Goal: Navigation & Orientation: Find specific page/section

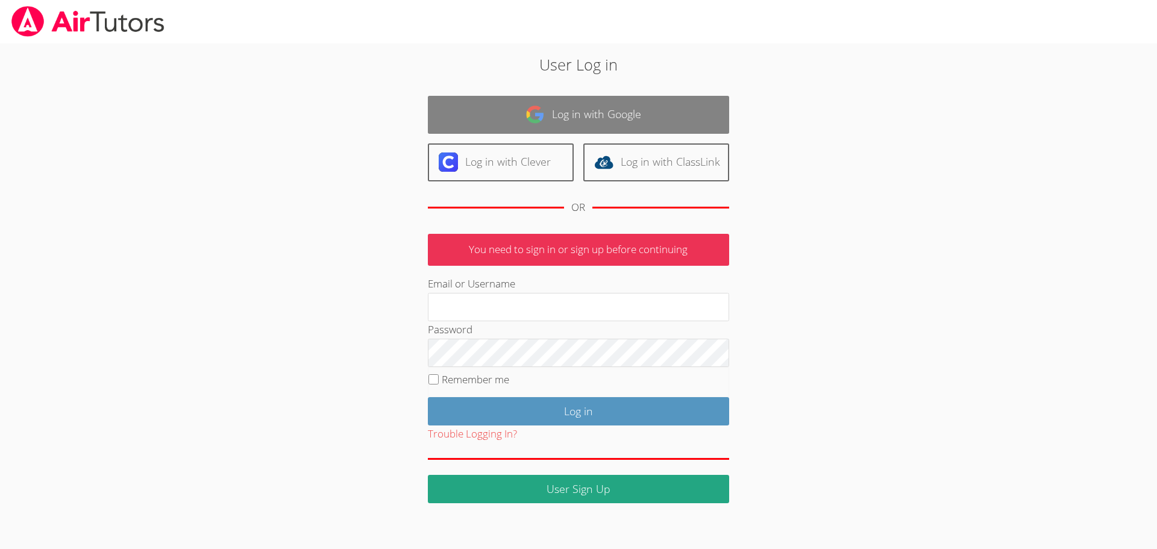
click at [593, 119] on link "Log in with Google" at bounding box center [578, 115] width 301 height 38
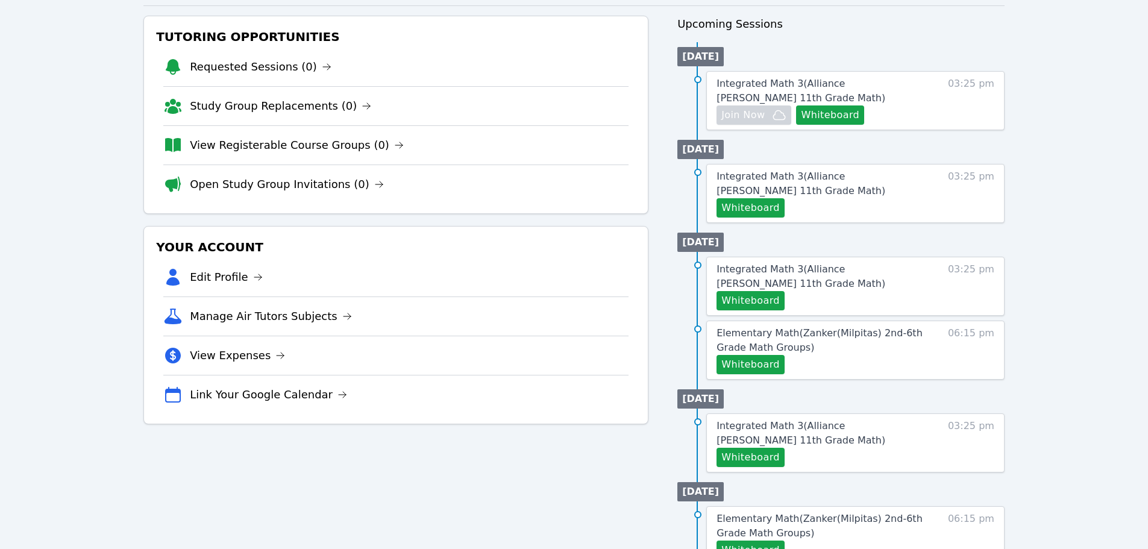
scroll to position [121, 0]
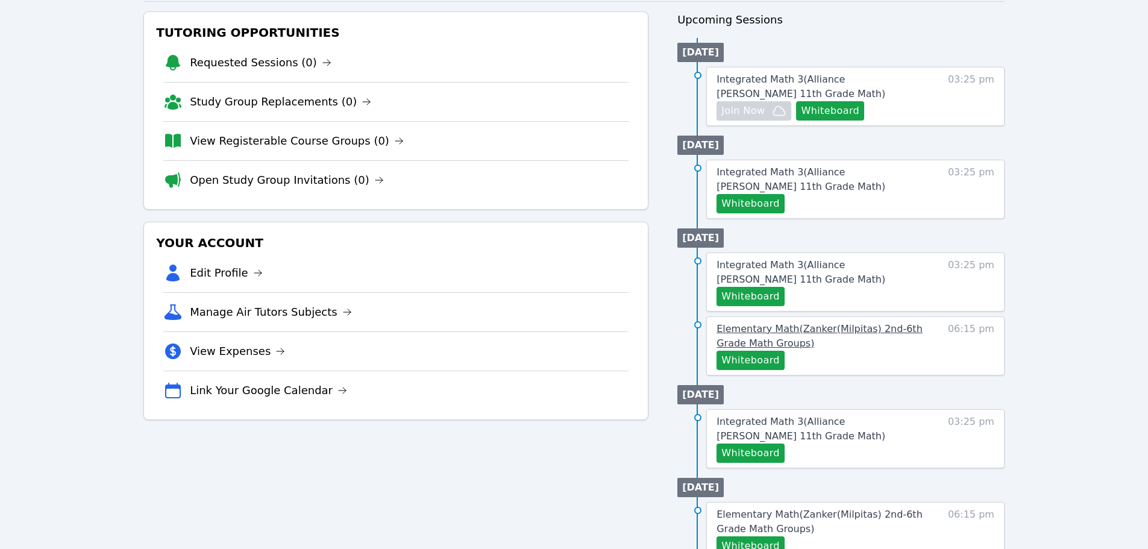
click at [800, 330] on span "Elementary Math ( Zanker(Milpitas) 2nd-6th Grade Math Groups )" at bounding box center [819, 336] width 206 height 26
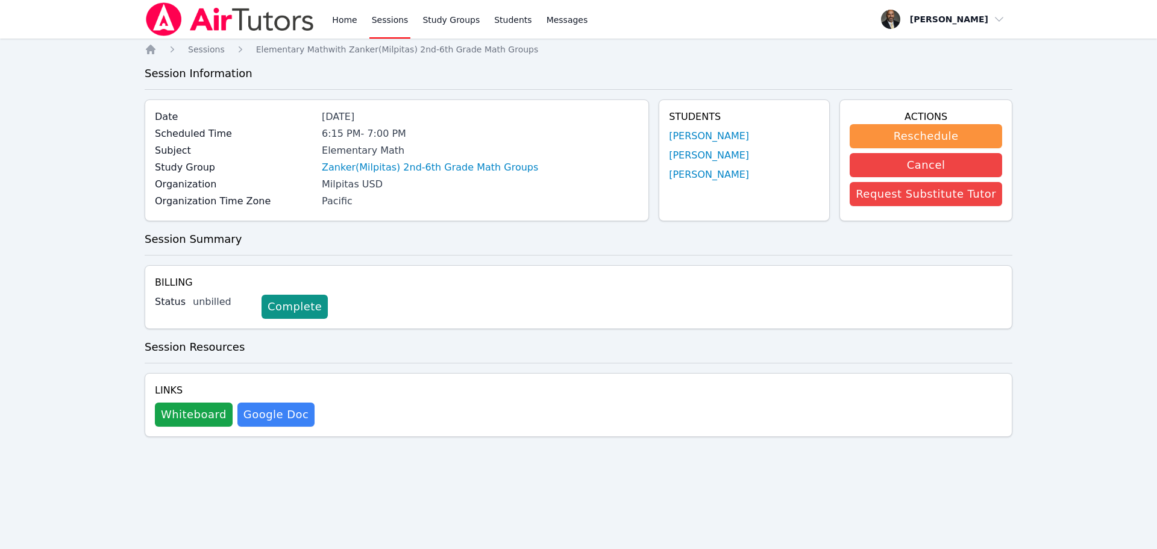
click at [399, 20] on link "Sessions" at bounding box center [390, 19] width 42 height 39
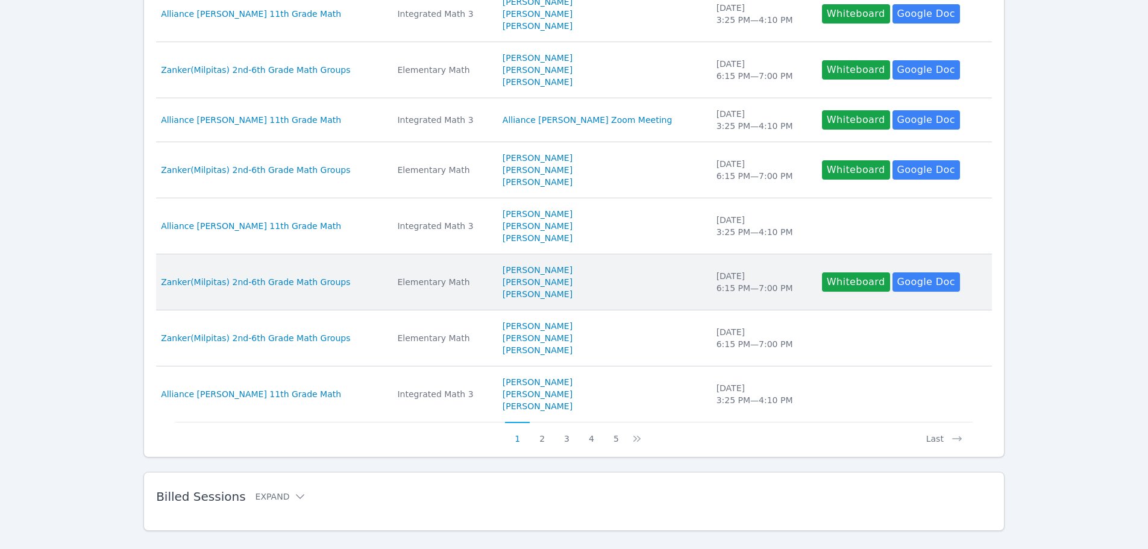
scroll to position [422, 0]
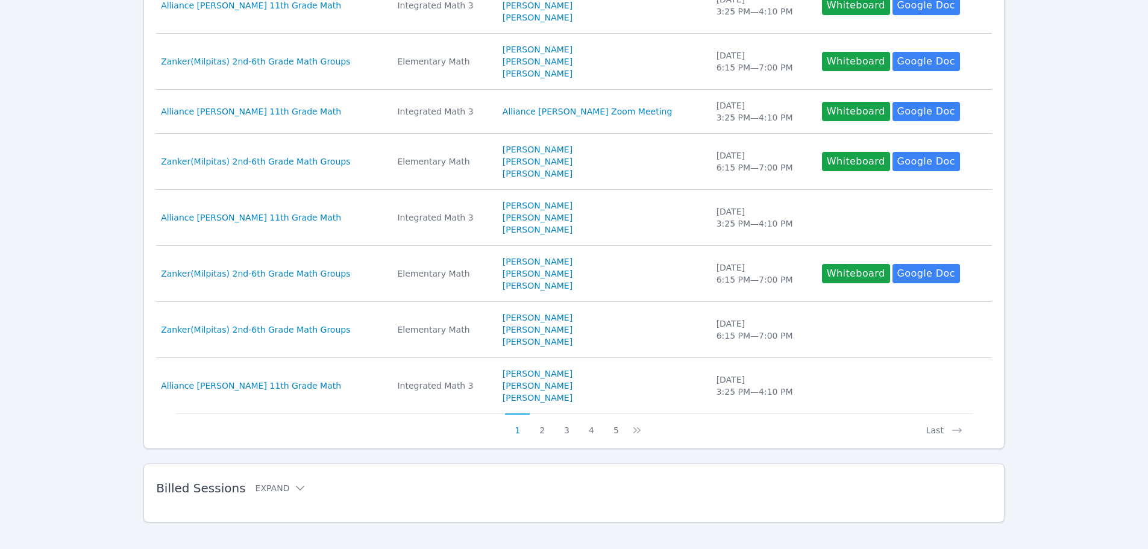
click at [619, 434] on button "5" at bounding box center [616, 424] width 25 height 23
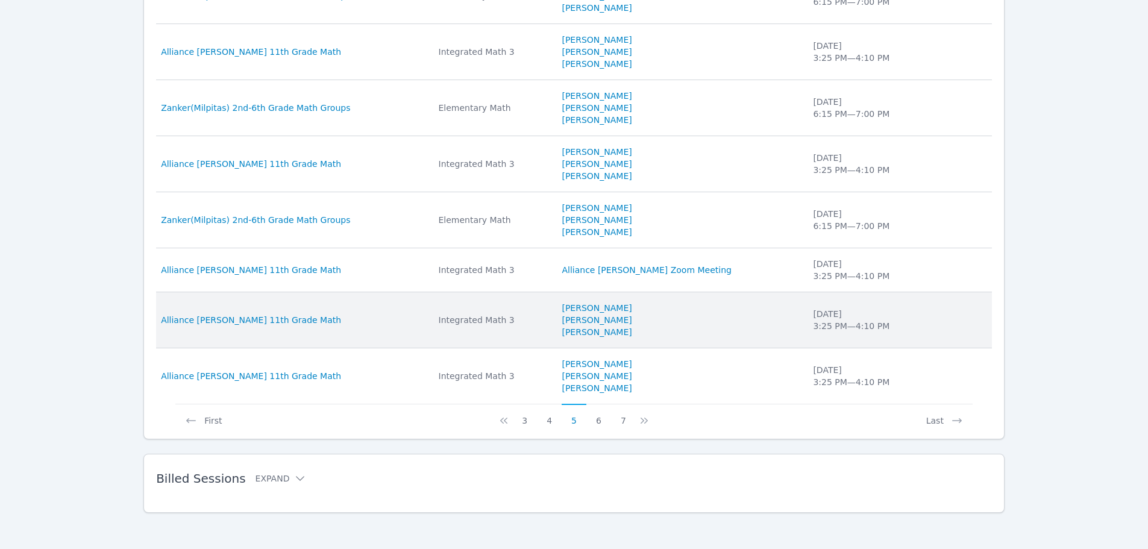
scroll to position [434, 0]
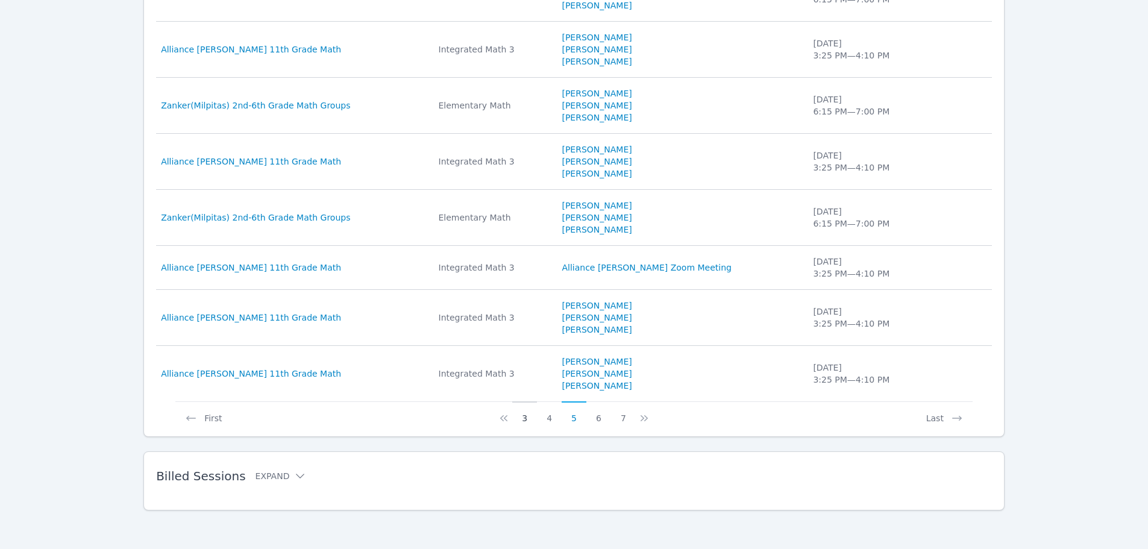
click at [528, 423] on button "3" at bounding box center [524, 412] width 25 height 23
click at [553, 420] on button "2" at bounding box center [549, 412] width 25 height 23
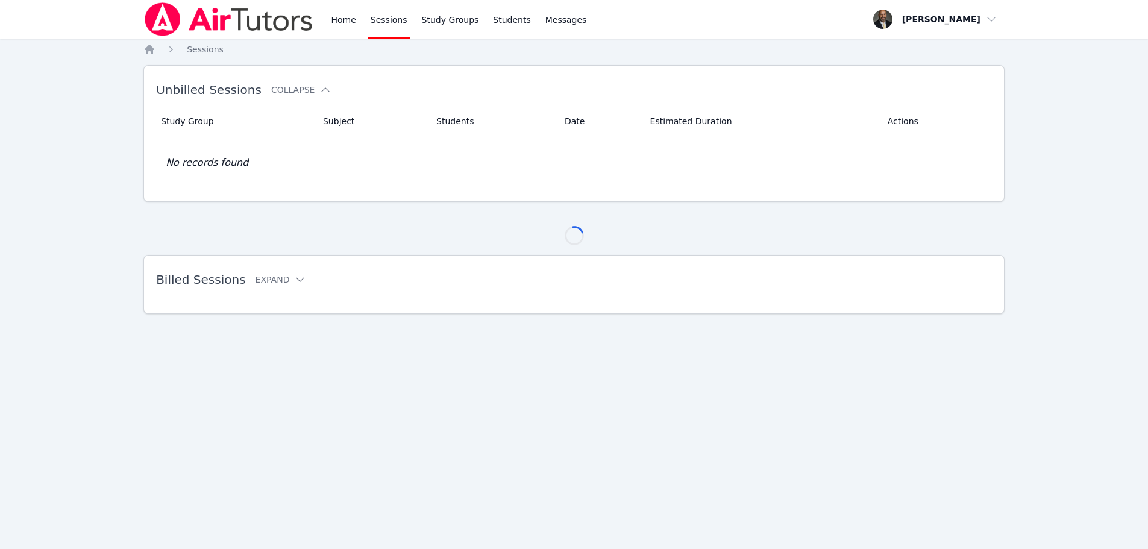
scroll to position [0, 0]
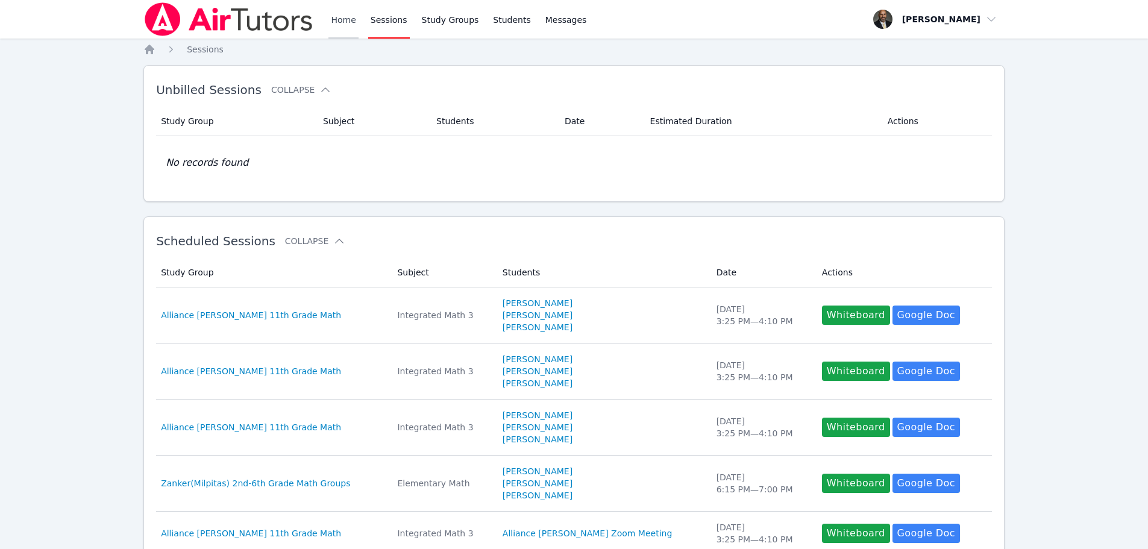
click at [344, 20] on link "Home" at bounding box center [343, 19] width 30 height 39
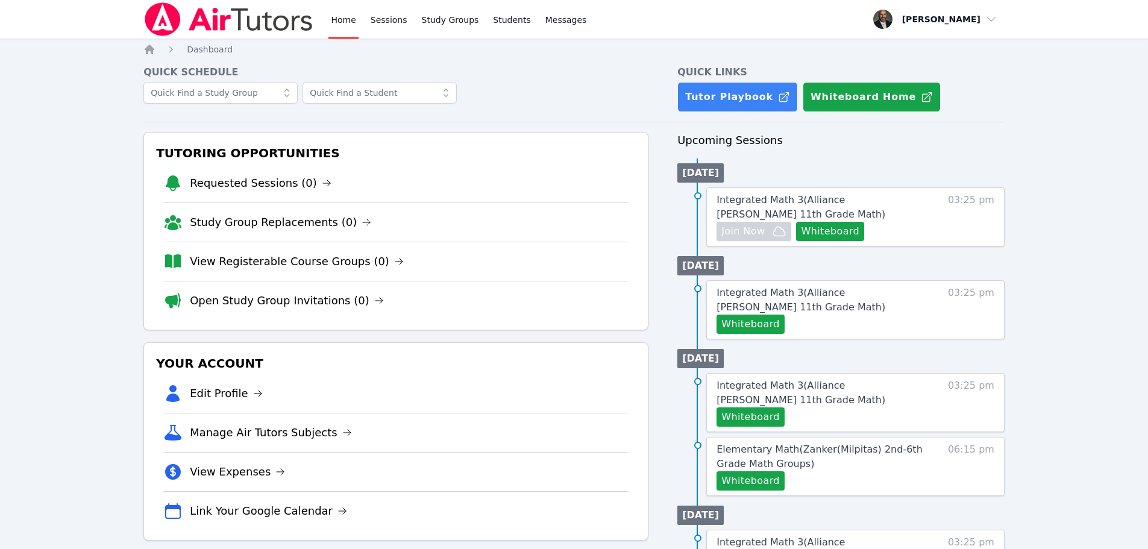
click at [344, 20] on link "Home" at bounding box center [343, 19] width 30 height 39
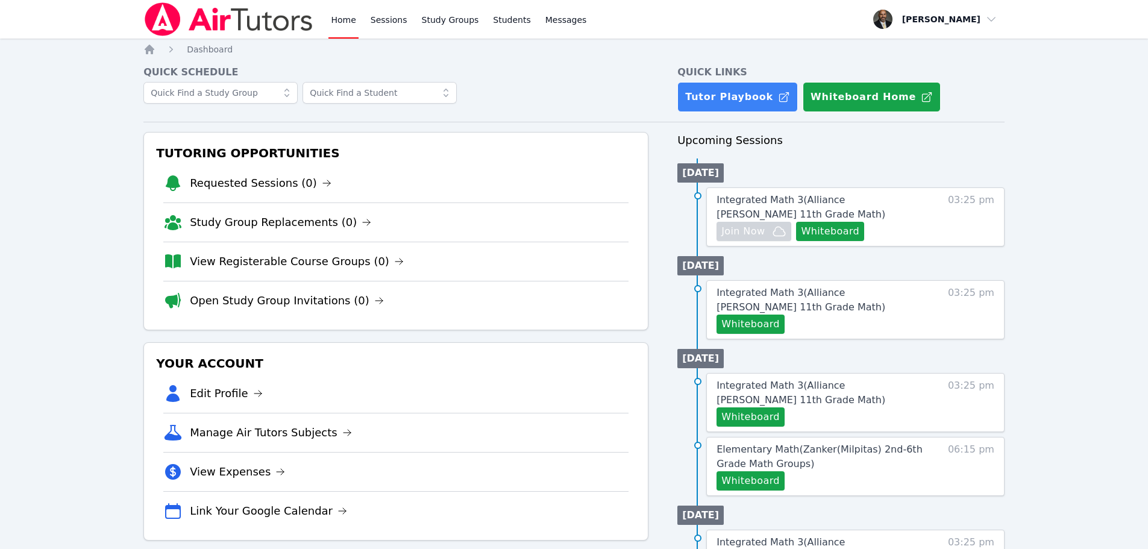
click at [344, 20] on link "Home" at bounding box center [343, 19] width 30 height 39
click at [340, 14] on link "Home" at bounding box center [343, 19] width 30 height 39
click at [351, 15] on link "Home" at bounding box center [343, 19] width 30 height 39
click at [149, 47] on icon "Breadcrumb" at bounding box center [150, 50] width 10 height 10
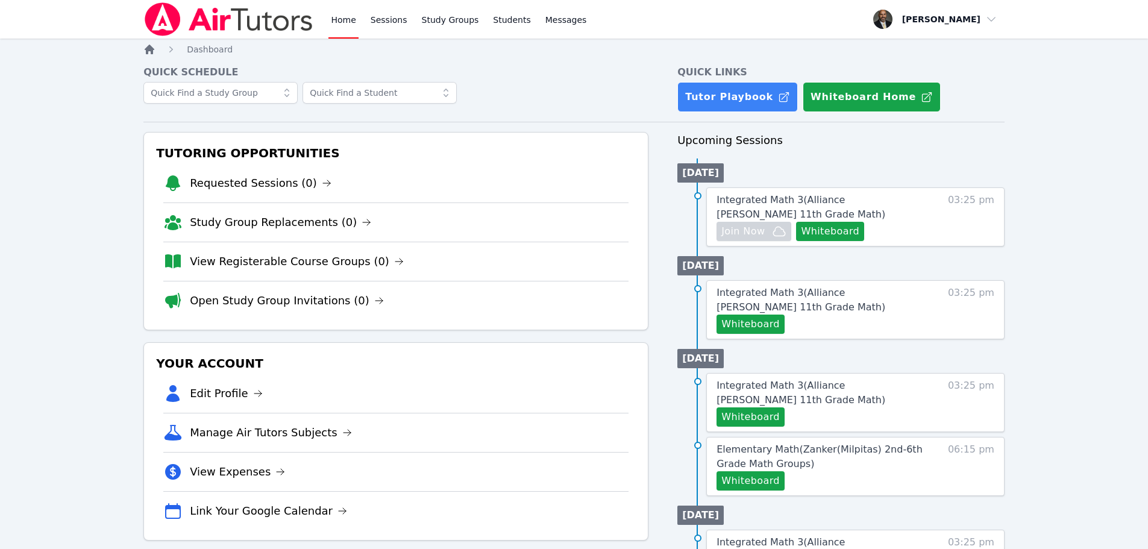
click at [149, 47] on icon "Breadcrumb" at bounding box center [150, 50] width 10 height 10
click at [256, 257] on link "View Registerable Course Groups (0)" at bounding box center [297, 261] width 214 height 17
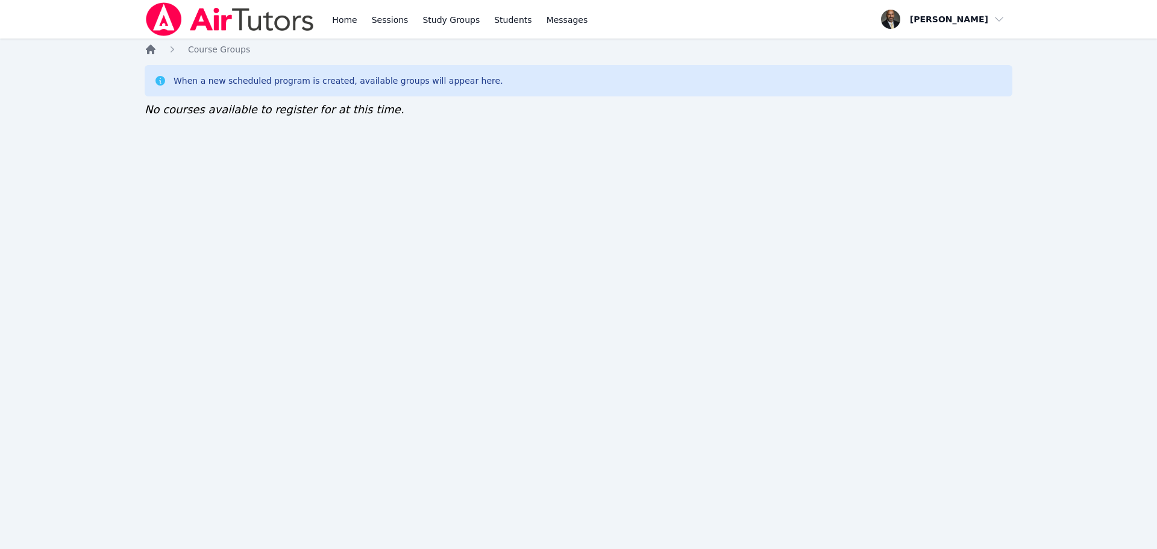
click at [154, 49] on icon "Breadcrumb" at bounding box center [151, 50] width 10 height 10
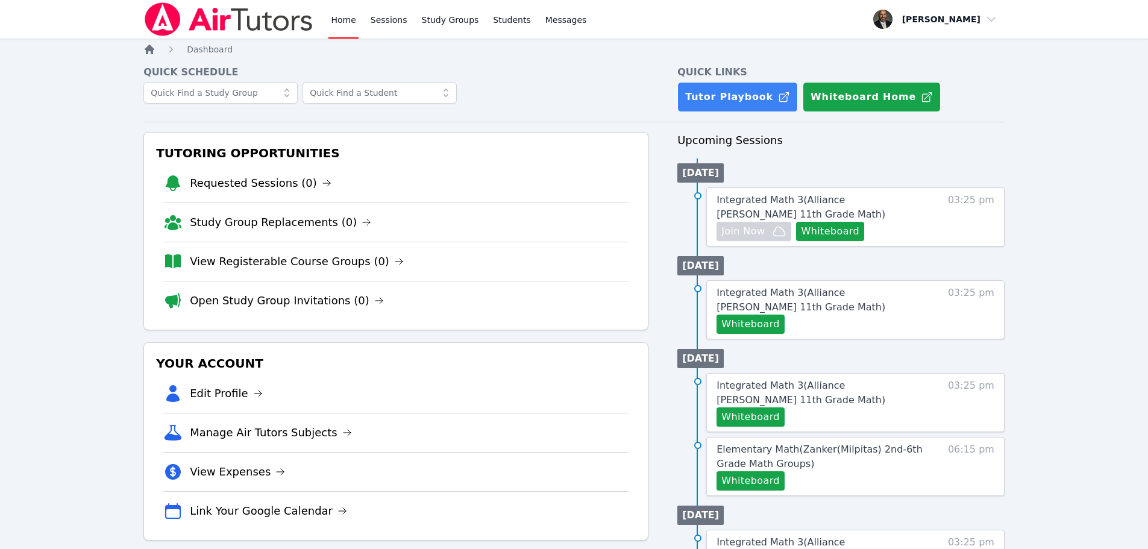
click at [154, 49] on icon "Breadcrumb" at bounding box center [150, 50] width 10 height 10
click at [302, 260] on link "View Registerable Course Groups (0)" at bounding box center [297, 261] width 214 height 17
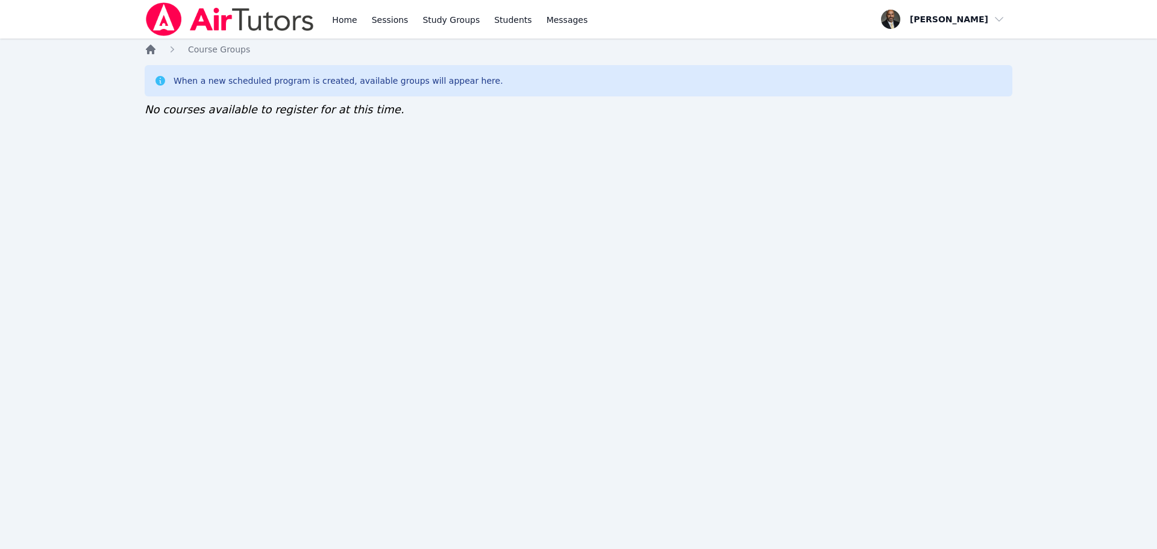
click at [156, 47] on icon "Breadcrumb" at bounding box center [151, 49] width 12 height 12
